Goal: Task Accomplishment & Management: Use online tool/utility

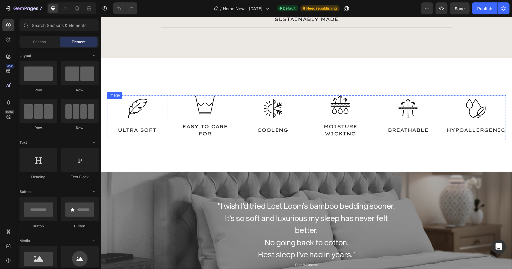
scroll to position [1394, 0]
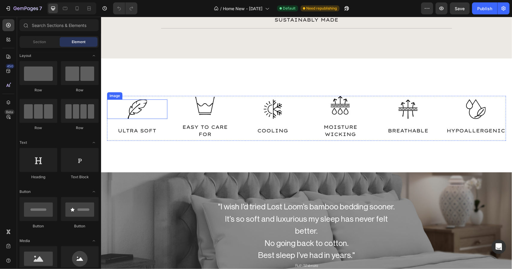
click at [137, 103] on img at bounding box center [136, 108] width 19 height 19
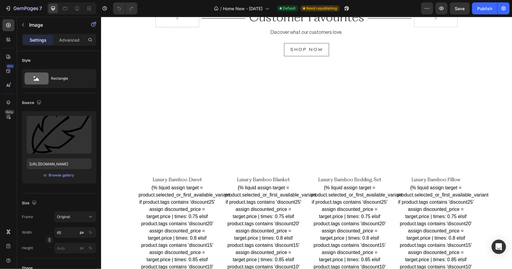
scroll to position [1680, 0]
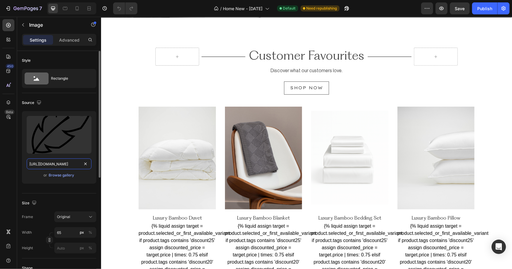
click at [77, 162] on input "[URL][DOMAIN_NAME]" at bounding box center [59, 164] width 65 height 11
click at [64, 166] on input "[URL][DOMAIN_NAME]" at bounding box center [59, 164] width 65 height 11
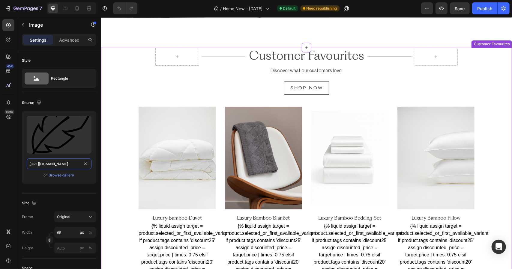
drag, startPoint x: 167, startPoint y: 181, endPoint x: 101, endPoint y: 164, distance: 67.9
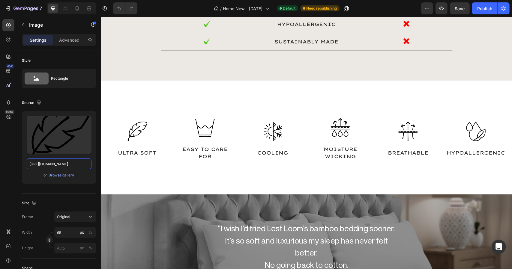
scroll to position [970, 0]
click at [151, 110] on div "Image ULTRA SOFT Text Block Image EASY TO CARE FOR Text Block Image COOLING Tex…" at bounding box center [306, 137] width 411 height 69
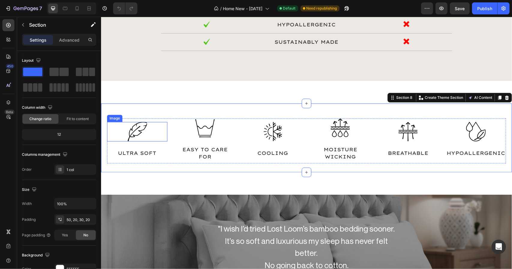
click at [134, 133] on img at bounding box center [136, 131] width 19 height 19
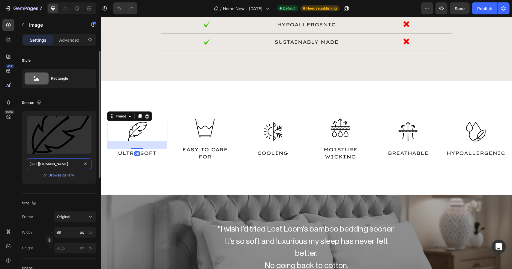
click at [75, 165] on input "[URL][DOMAIN_NAME]" at bounding box center [59, 164] width 65 height 11
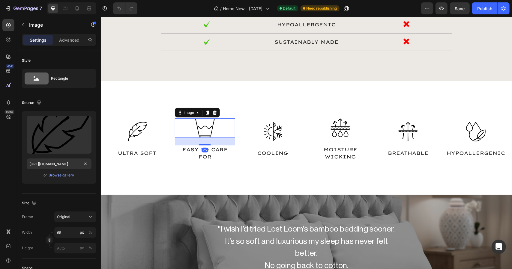
click at [208, 126] on img at bounding box center [204, 127] width 19 height 19
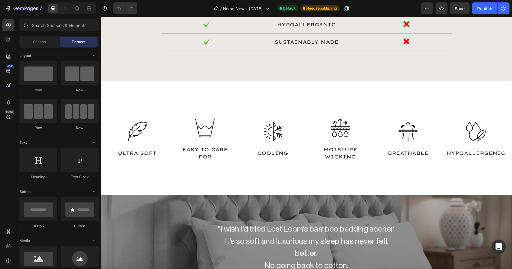
click at [137, 89] on div "The Lost Loom Difference Heading What truly sets us apart. Text Block UNRIVALLE…" at bounding box center [306, 144] width 411 height 2173
click at [195, 94] on div "The Lost Loom Difference Heading What truly sets us apart. Text Block UNRIVALLE…" at bounding box center [306, 144] width 411 height 2173
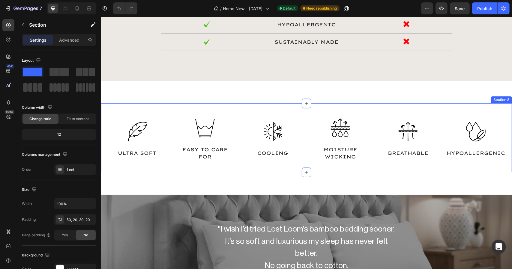
click at [166, 111] on div "Image ULTRA SOFT Text Block Image EASY TO CARE FOR Text Block Image COOLING Tex…" at bounding box center [306, 137] width 411 height 69
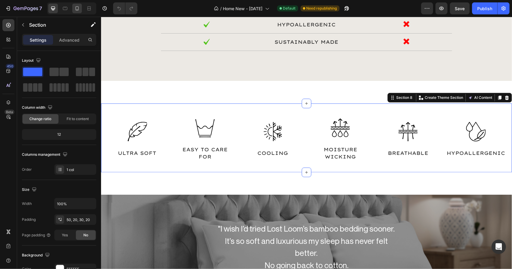
click at [76, 10] on icon at bounding box center [77, 8] width 3 height 4
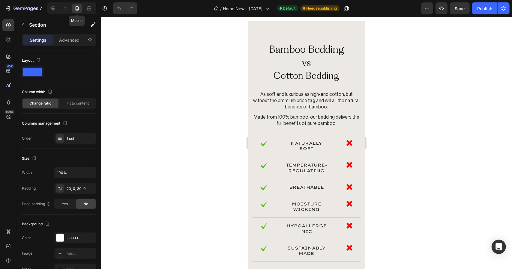
scroll to position [957, 0]
click at [74, 38] on p "Advanced" at bounding box center [69, 40] width 20 height 6
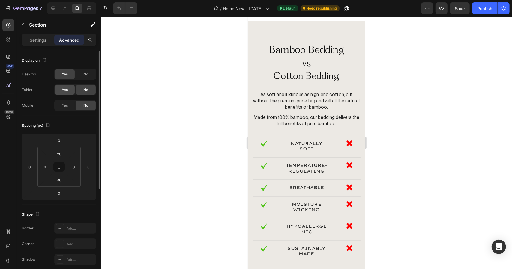
click at [68, 88] on div "Yes" at bounding box center [65, 90] width 20 height 10
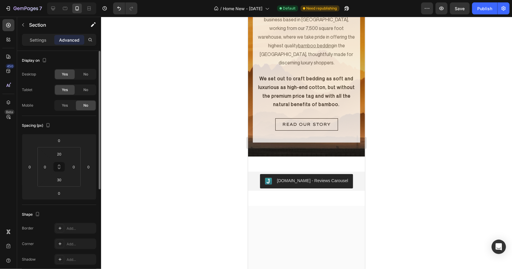
scroll to position [3208, 0]
click at [84, 89] on span "No" at bounding box center [85, 89] width 5 height 5
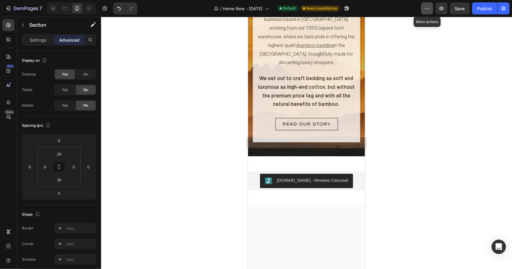
click at [429, 10] on icon "button" at bounding box center [427, 8] width 6 height 6
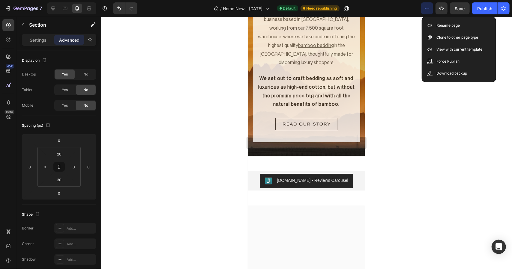
click at [403, 55] on div at bounding box center [306, 143] width 411 height 252
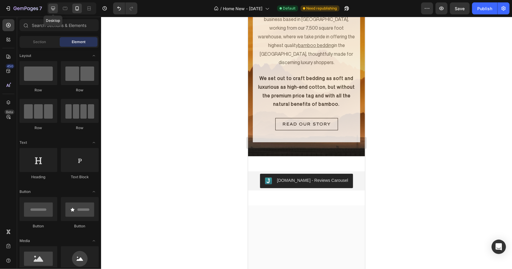
click at [52, 8] on icon at bounding box center [53, 9] width 4 height 4
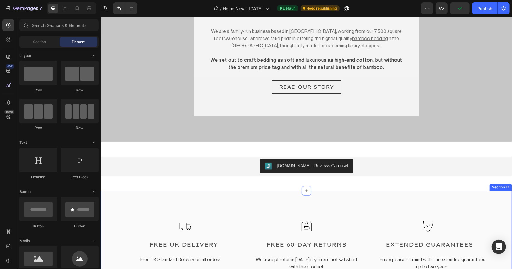
scroll to position [2084, 0]
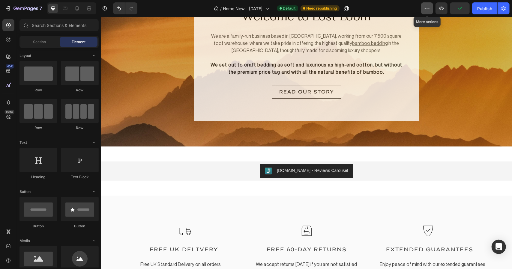
click at [427, 8] on icon "button" at bounding box center [427, 8] width 1 height 1
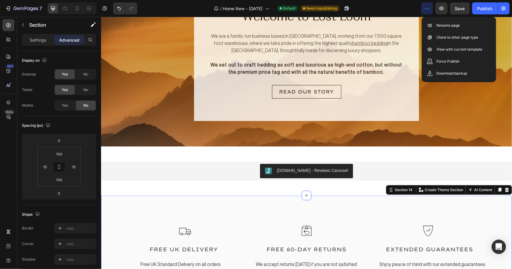
click at [379, 210] on div "Icon Row Icon Row Icon Row Row Row FREE UK DELIVERY Text Block FREE 60-DAY RETU…" at bounding box center [306, 250] width 411 height 110
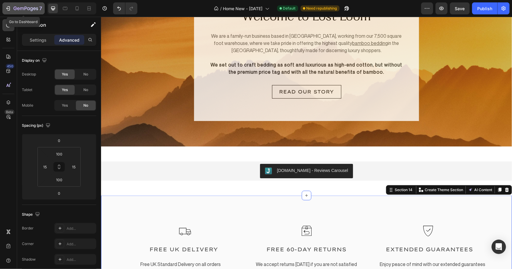
click at [10, 9] on icon "button" at bounding box center [8, 8] width 3 height 4
